Goal: Information Seeking & Learning: Learn about a topic

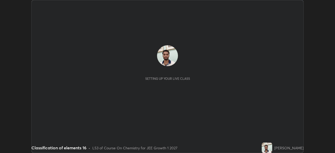
scroll to position [153, 335]
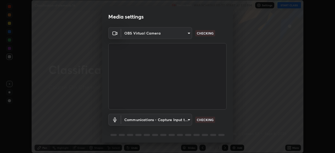
type input "d5561f72755abe6737233b78814172c328ae5881698d55e8cfa6aa091026f192"
type input "communications"
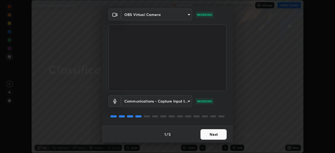
click at [216, 135] on button "Next" at bounding box center [213, 134] width 26 height 10
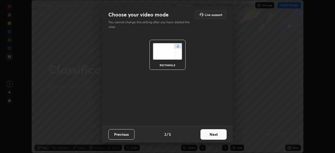
click at [216, 135] on button "Next" at bounding box center [213, 134] width 26 height 10
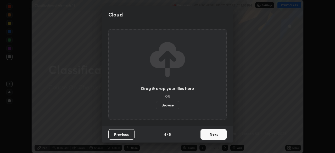
click at [216, 135] on button "Next" at bounding box center [213, 134] width 26 height 10
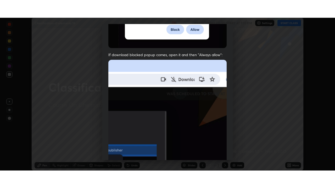
scroll to position [125, 0]
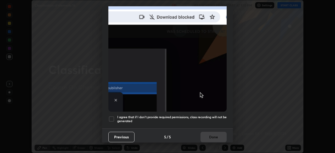
click at [111, 116] on div at bounding box center [111, 119] width 6 height 6
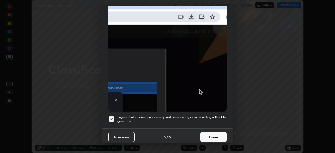
click at [214, 137] on button "Done" at bounding box center [213, 137] width 26 height 10
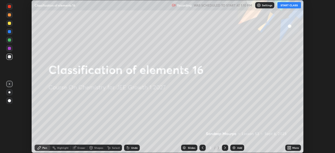
click at [294, 5] on button "START CLASS" at bounding box center [289, 5] width 24 height 6
click at [234, 148] on img at bounding box center [234, 148] width 4 height 4
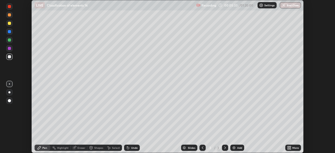
click at [288, 148] on icon at bounding box center [287, 148] width 1 height 1
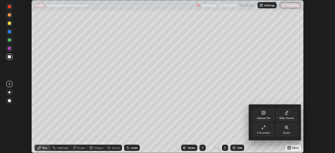
click at [265, 132] on div "Full screen" at bounding box center [263, 132] width 13 height 3
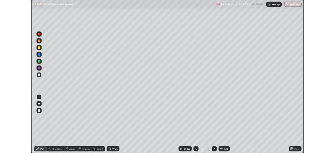
scroll to position [188, 335]
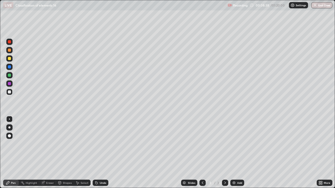
click at [9, 60] on div at bounding box center [9, 58] width 3 height 3
click at [10, 67] on div at bounding box center [9, 66] width 3 height 3
click at [10, 59] on div at bounding box center [9, 58] width 3 height 3
click at [49, 153] on div "Eraser" at bounding box center [50, 183] width 8 height 3
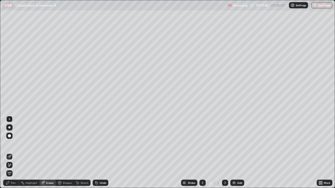
click at [14, 153] on div "Pen" at bounding box center [13, 183] width 5 height 3
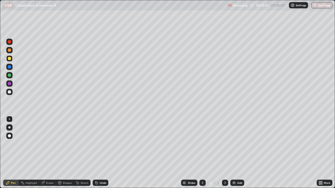
click at [50, 153] on div "Eraser" at bounding box center [50, 183] width 8 height 3
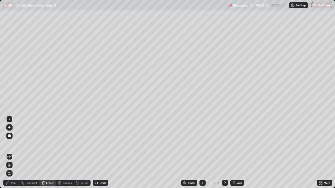
click at [13, 153] on div "Pen" at bounding box center [11, 183] width 16 height 6
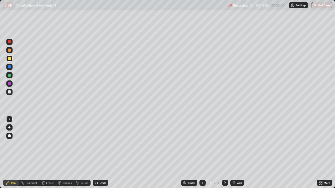
click at [232, 153] on img at bounding box center [234, 183] width 4 height 4
click at [10, 82] on div at bounding box center [9, 83] width 3 height 3
click at [10, 92] on div at bounding box center [9, 91] width 3 height 3
click at [10, 59] on div at bounding box center [9, 58] width 3 height 3
click at [10, 91] on div at bounding box center [9, 91] width 3 height 3
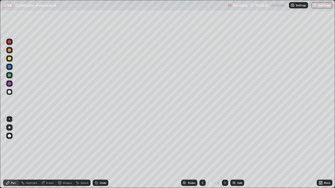
click at [9, 58] on div at bounding box center [9, 58] width 3 height 3
click at [99, 153] on div "Undo" at bounding box center [101, 183] width 16 height 6
click at [11, 75] on div at bounding box center [9, 75] width 3 height 3
click at [9, 92] on div at bounding box center [9, 91] width 3 height 3
click at [10, 68] on div at bounding box center [9, 66] width 3 height 3
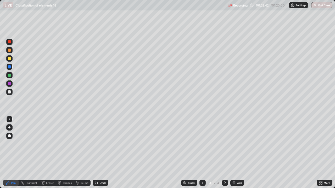
click at [233, 153] on img at bounding box center [234, 183] width 4 height 4
click at [9, 91] on div at bounding box center [9, 91] width 3 height 3
click at [10, 76] on div at bounding box center [9, 75] width 3 height 3
click at [9, 92] on div at bounding box center [9, 91] width 3 height 3
click at [234, 153] on img at bounding box center [234, 183] width 4 height 4
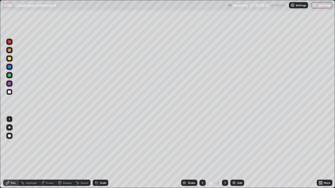
click at [10, 50] on div at bounding box center [9, 50] width 3 height 3
click at [96, 153] on icon at bounding box center [96, 183] width 2 height 2
click at [97, 153] on icon at bounding box center [96, 183] width 4 height 4
click at [95, 153] on icon at bounding box center [95, 182] width 1 height 1
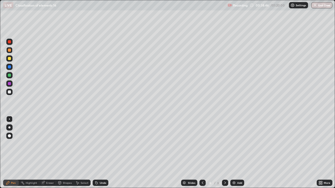
click at [95, 153] on icon at bounding box center [95, 182] width 1 height 1
click at [98, 153] on icon at bounding box center [96, 183] width 4 height 4
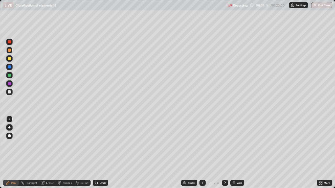
click at [10, 84] on div at bounding box center [9, 83] width 3 height 3
click at [9, 58] on div at bounding box center [9, 58] width 3 height 3
click at [234, 153] on img at bounding box center [234, 183] width 4 height 4
click at [9, 74] on div at bounding box center [9, 75] width 3 height 3
click at [10, 92] on div at bounding box center [9, 91] width 3 height 3
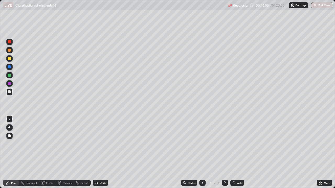
click at [10, 83] on div at bounding box center [9, 83] width 3 height 3
click at [234, 153] on img at bounding box center [234, 183] width 4 height 4
click at [200, 153] on icon at bounding box center [202, 183] width 4 height 4
click at [224, 153] on icon at bounding box center [225, 183] width 2 height 3
click at [10, 93] on div at bounding box center [9, 91] width 3 height 3
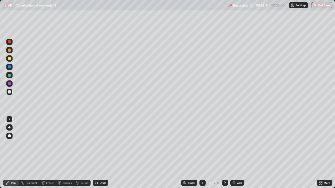
click at [49, 153] on div "Eraser" at bounding box center [50, 183] width 8 height 3
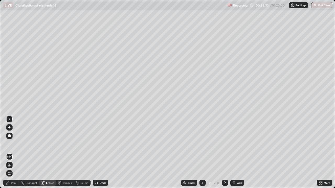
click at [14, 153] on div "Pen" at bounding box center [13, 183] width 5 height 3
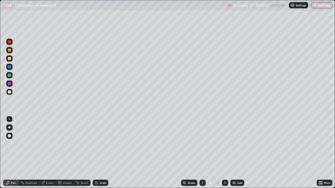
click at [10, 51] on div at bounding box center [9, 50] width 3 height 3
click at [9, 83] on div at bounding box center [9, 83] width 3 height 3
click at [8, 68] on div at bounding box center [9, 66] width 3 height 3
click at [235, 153] on div "Add" at bounding box center [237, 183] width 14 height 6
click at [202, 153] on icon at bounding box center [202, 183] width 4 height 4
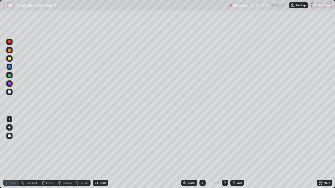
click at [223, 153] on icon at bounding box center [225, 183] width 4 height 4
click at [11, 82] on div at bounding box center [9, 83] width 6 height 6
click at [234, 153] on img at bounding box center [234, 183] width 4 height 4
click at [9, 61] on div at bounding box center [9, 58] width 6 height 6
click at [98, 153] on div "Undo" at bounding box center [101, 183] width 16 height 6
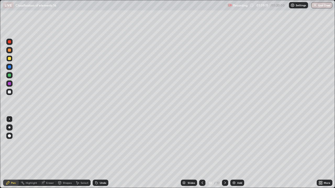
click at [98, 153] on div "Undo" at bounding box center [101, 183] width 16 height 6
click at [100, 153] on div "Undo" at bounding box center [103, 183] width 7 height 3
click at [320, 153] on icon at bounding box center [320, 183] width 4 height 4
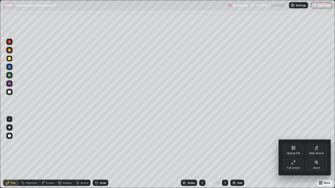
click at [294, 153] on icon at bounding box center [293, 162] width 4 height 4
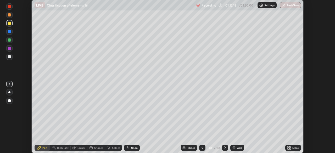
scroll to position [25982, 25800]
click at [284, 5] on img "button" at bounding box center [283, 5] width 4 height 4
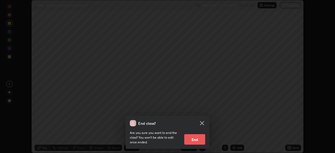
click at [196, 139] on button "End" at bounding box center [194, 139] width 21 height 10
